Goal: Complete application form

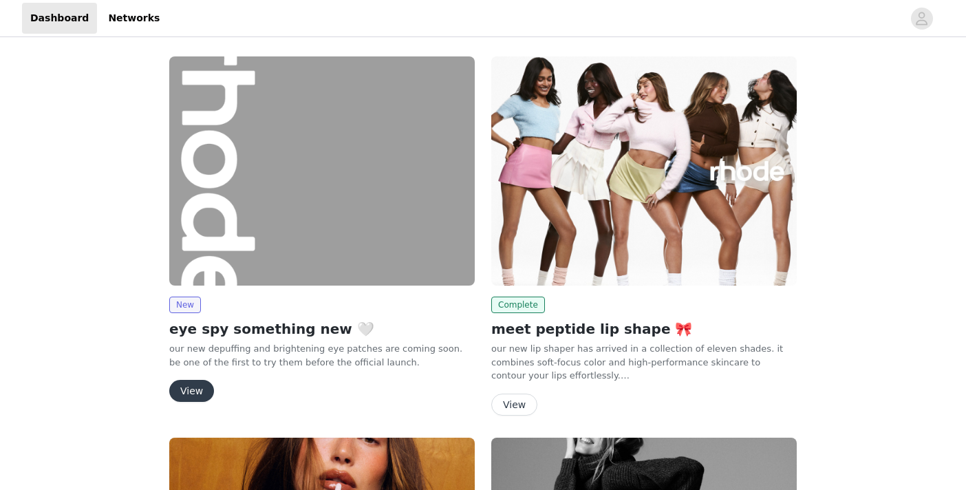
click at [184, 387] on button "View" at bounding box center [191, 391] width 45 height 22
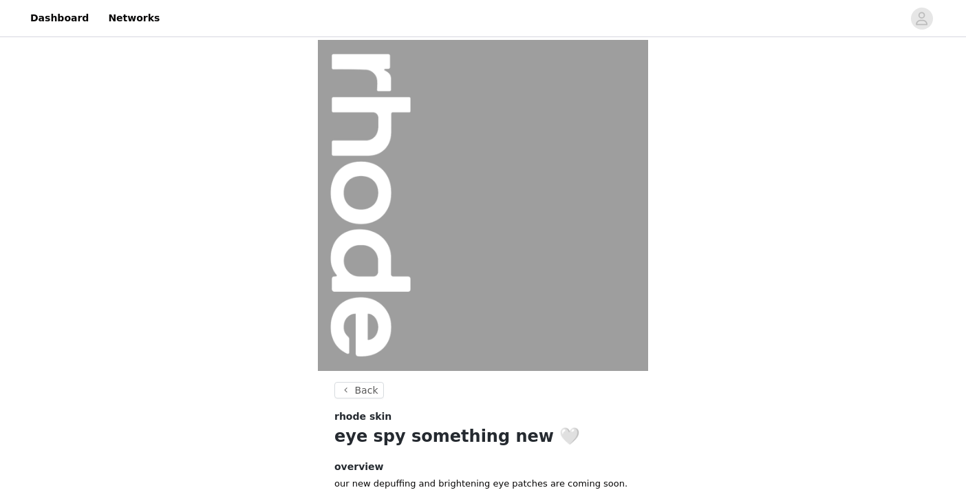
scroll to position [149, 0]
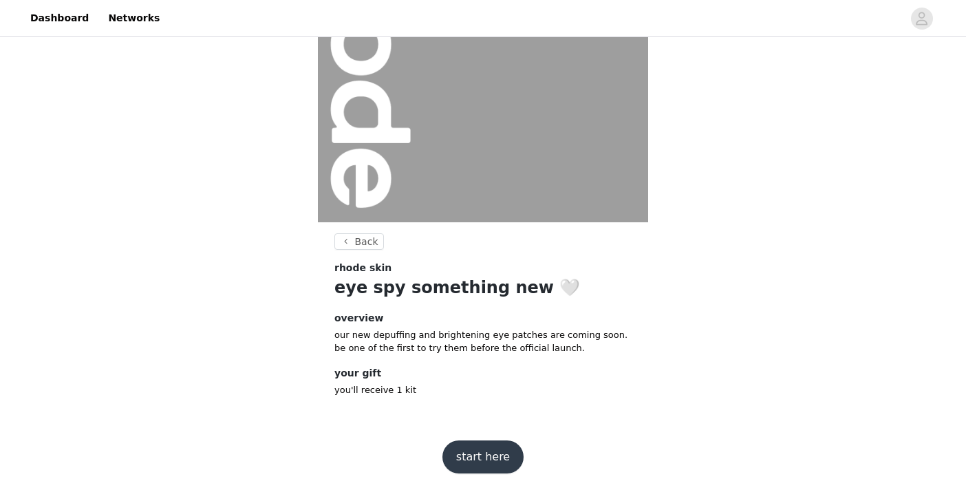
click at [485, 449] on button "start here" at bounding box center [482, 456] width 81 height 33
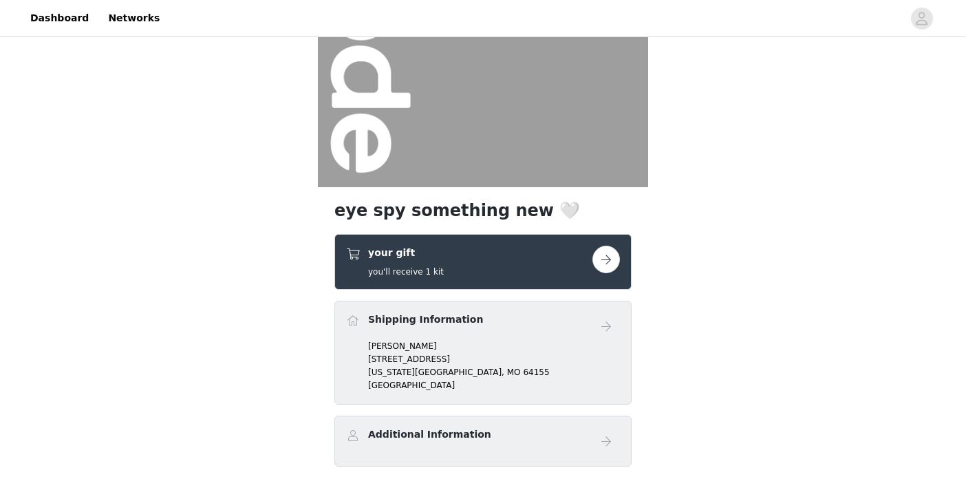
scroll to position [216, 0]
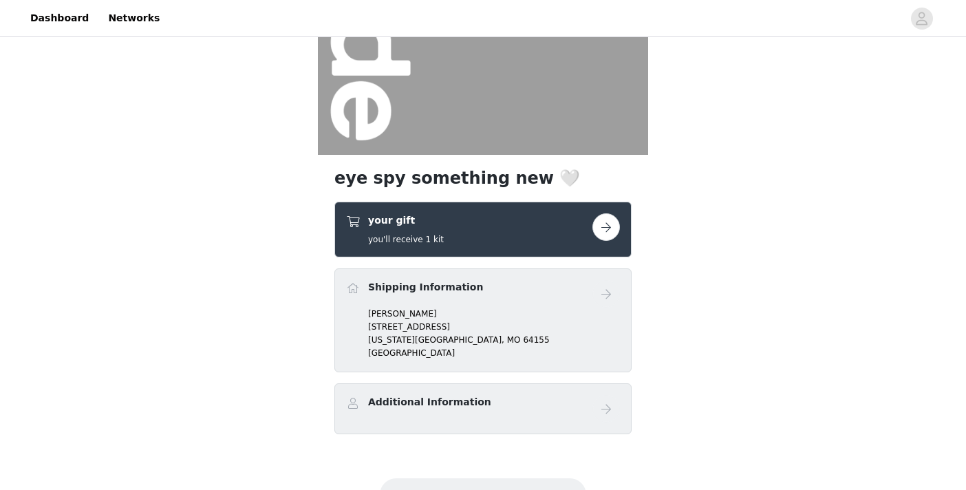
click at [603, 221] on button "button" at bounding box center [606, 227] width 28 height 28
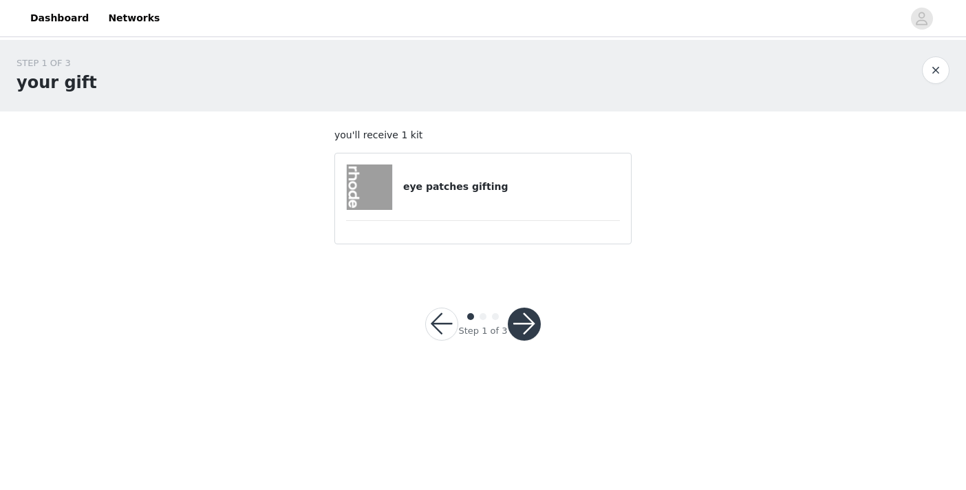
click at [520, 329] on button "button" at bounding box center [524, 323] width 33 height 33
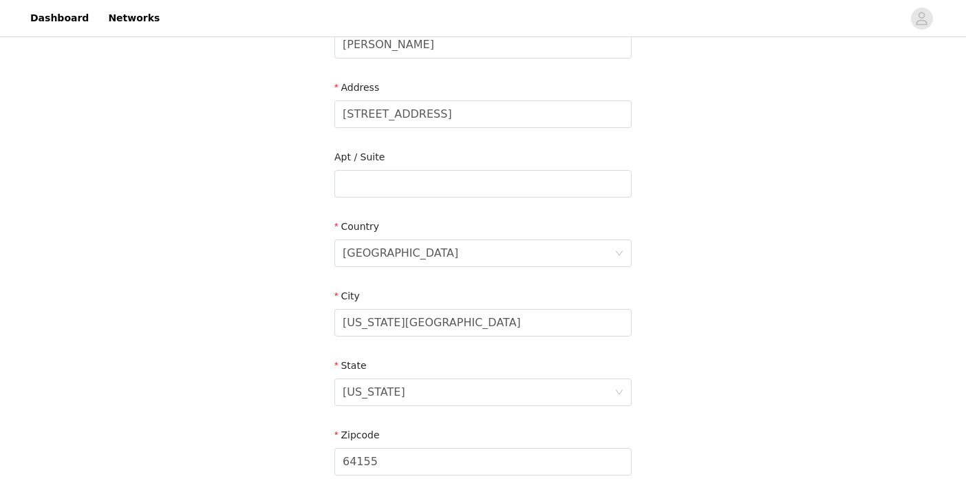
scroll to position [448, 0]
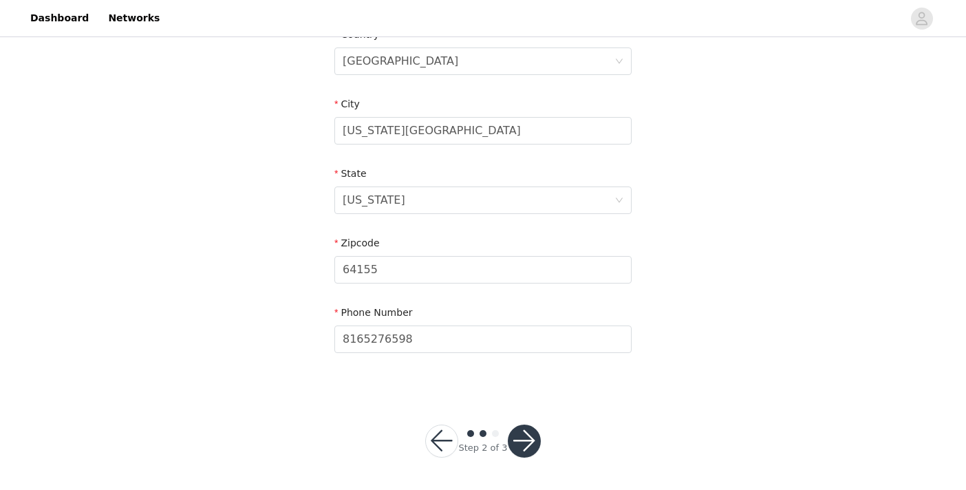
click at [514, 446] on button "button" at bounding box center [524, 440] width 33 height 33
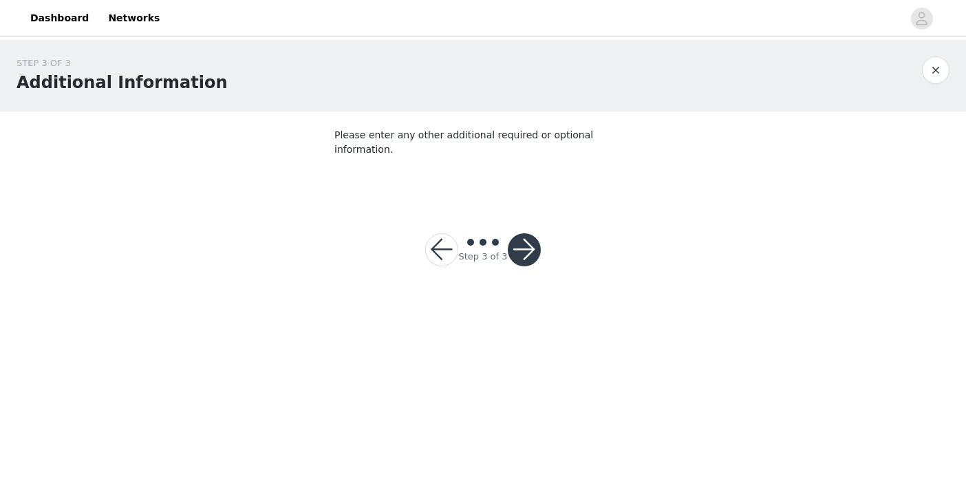
click at [537, 233] on div at bounding box center [524, 249] width 33 height 33
click at [528, 239] on button "button" at bounding box center [524, 249] width 33 height 33
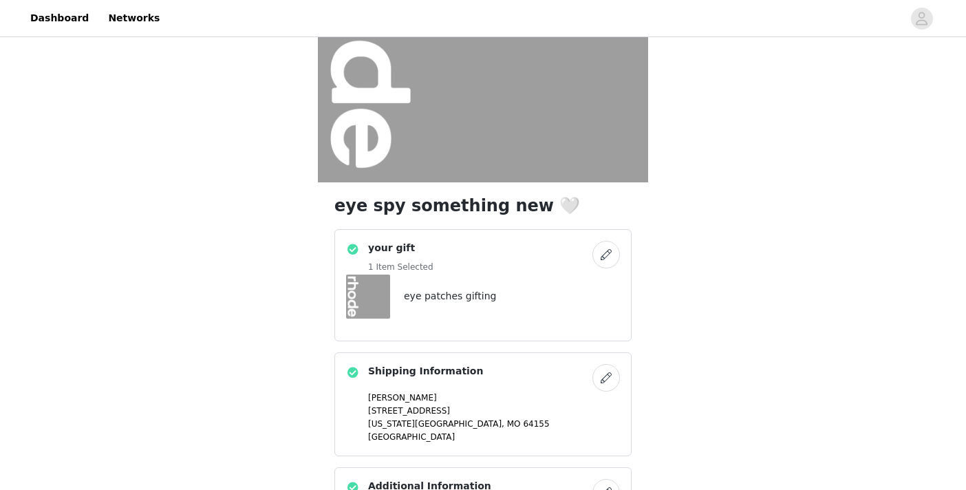
scroll to position [332, 0]
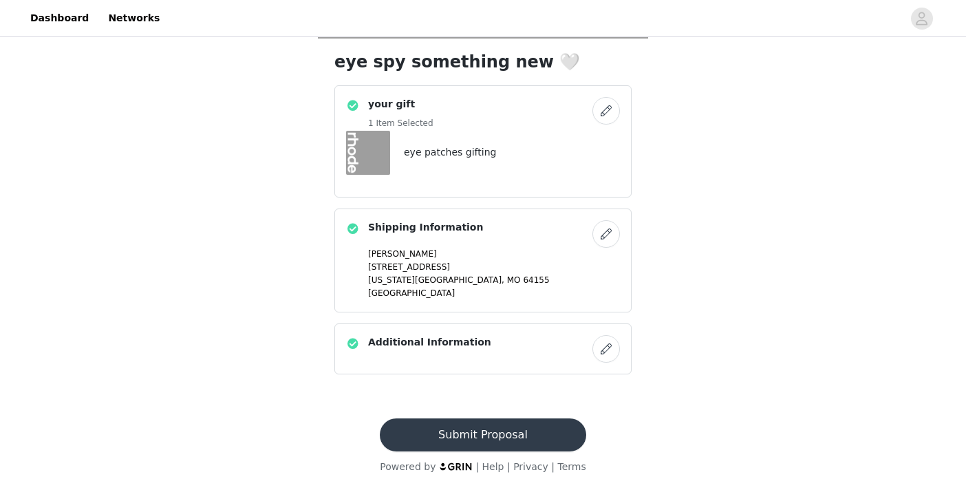
click at [459, 429] on button "Submit Proposal" at bounding box center [483, 434] width 206 height 33
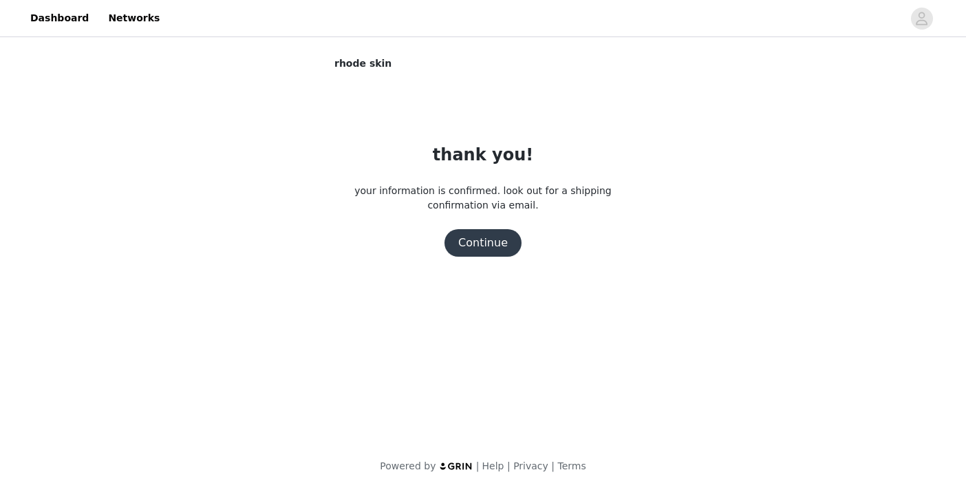
scroll to position [0, 0]
